Goal: Find specific page/section: Find specific page/section

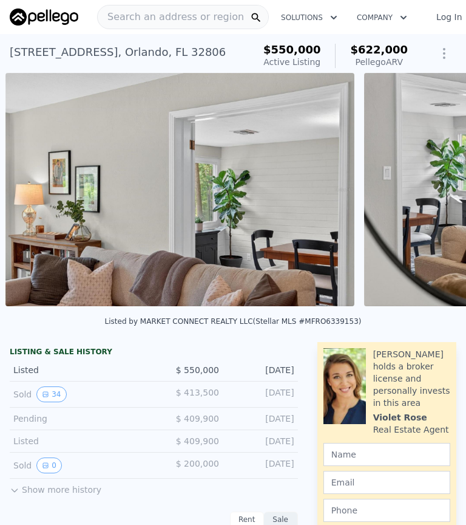
scroll to position [0, 10897]
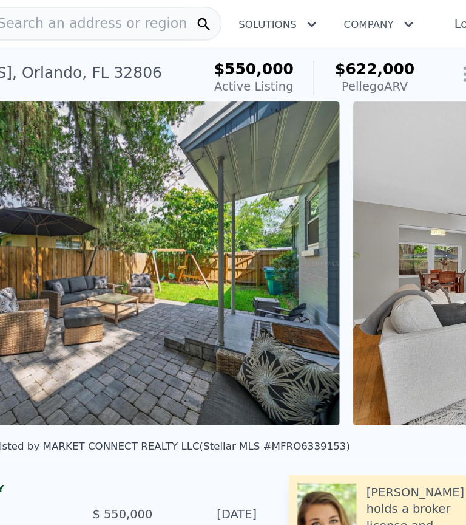
scroll to position [0, 1846]
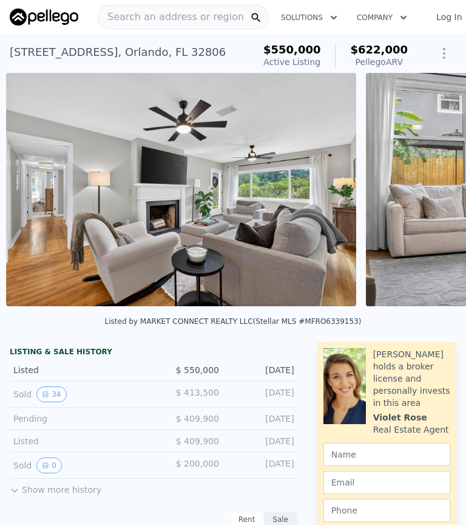
scroll to position [0, 1127]
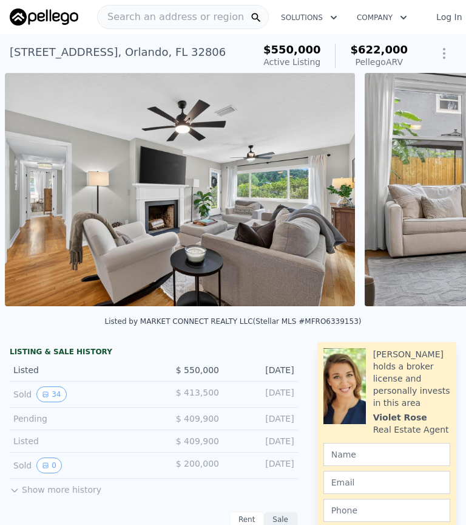
click at [295, 241] on img at bounding box center [180, 189] width 350 height 233
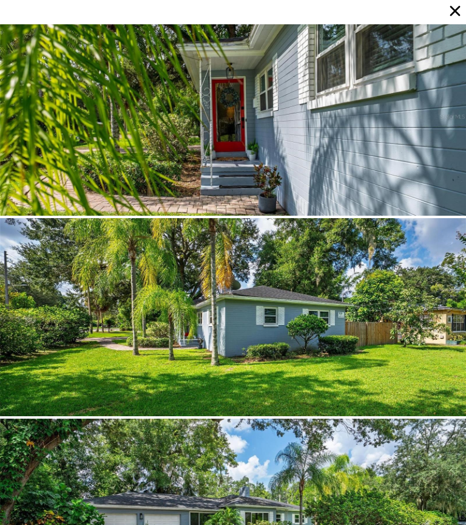
scroll to position [70, 0]
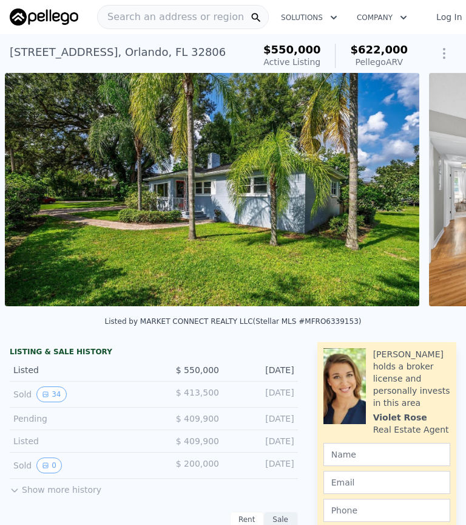
scroll to position [0, 702]
